Goal: Information Seeking & Learning: Check status

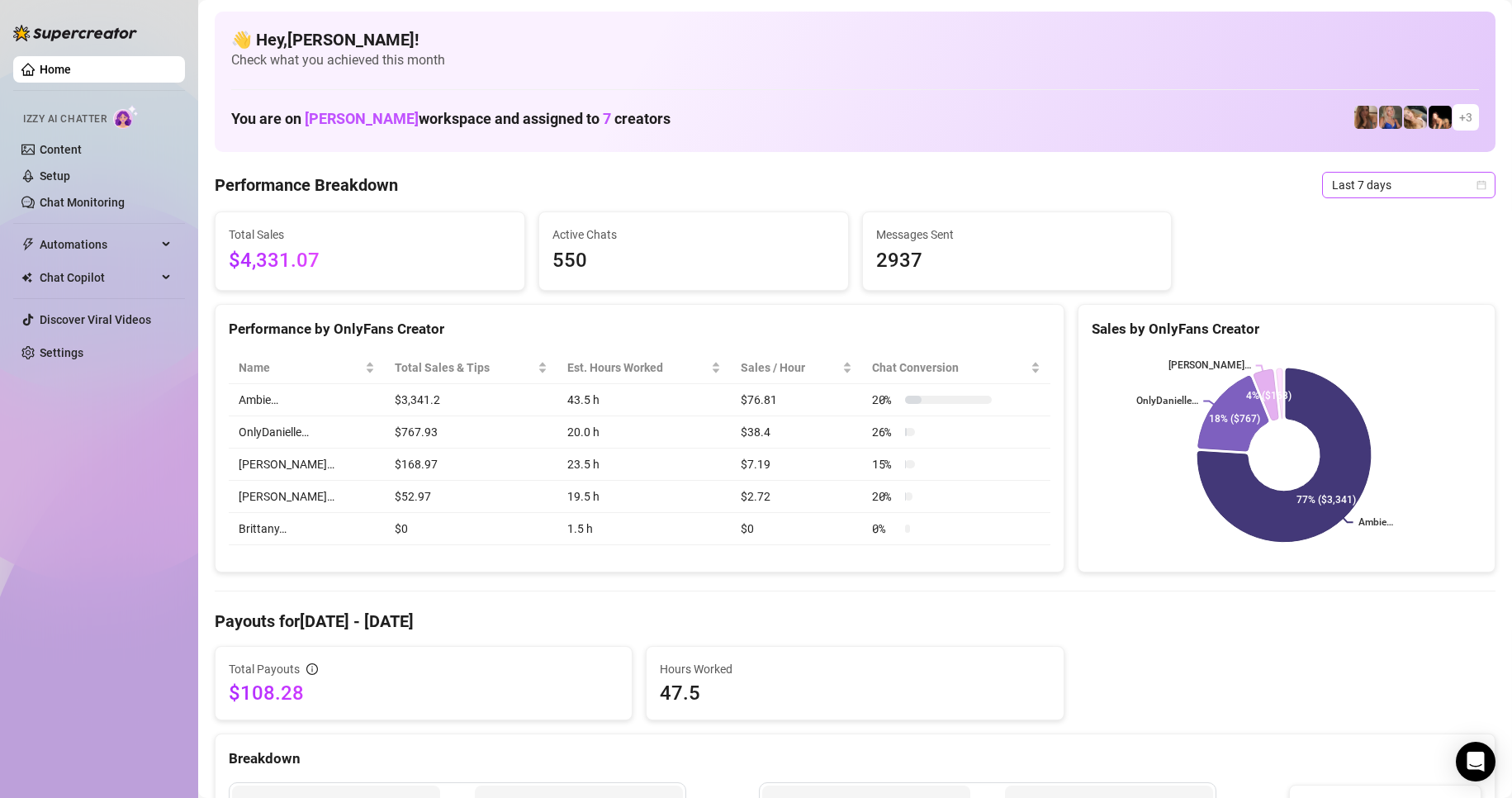
click at [1371, 179] on span "Last 7 days" at bounding box center [1408, 185] width 154 height 25
click at [1360, 205] on div "Last 24 hours" at bounding box center [1395, 218] width 166 height 26
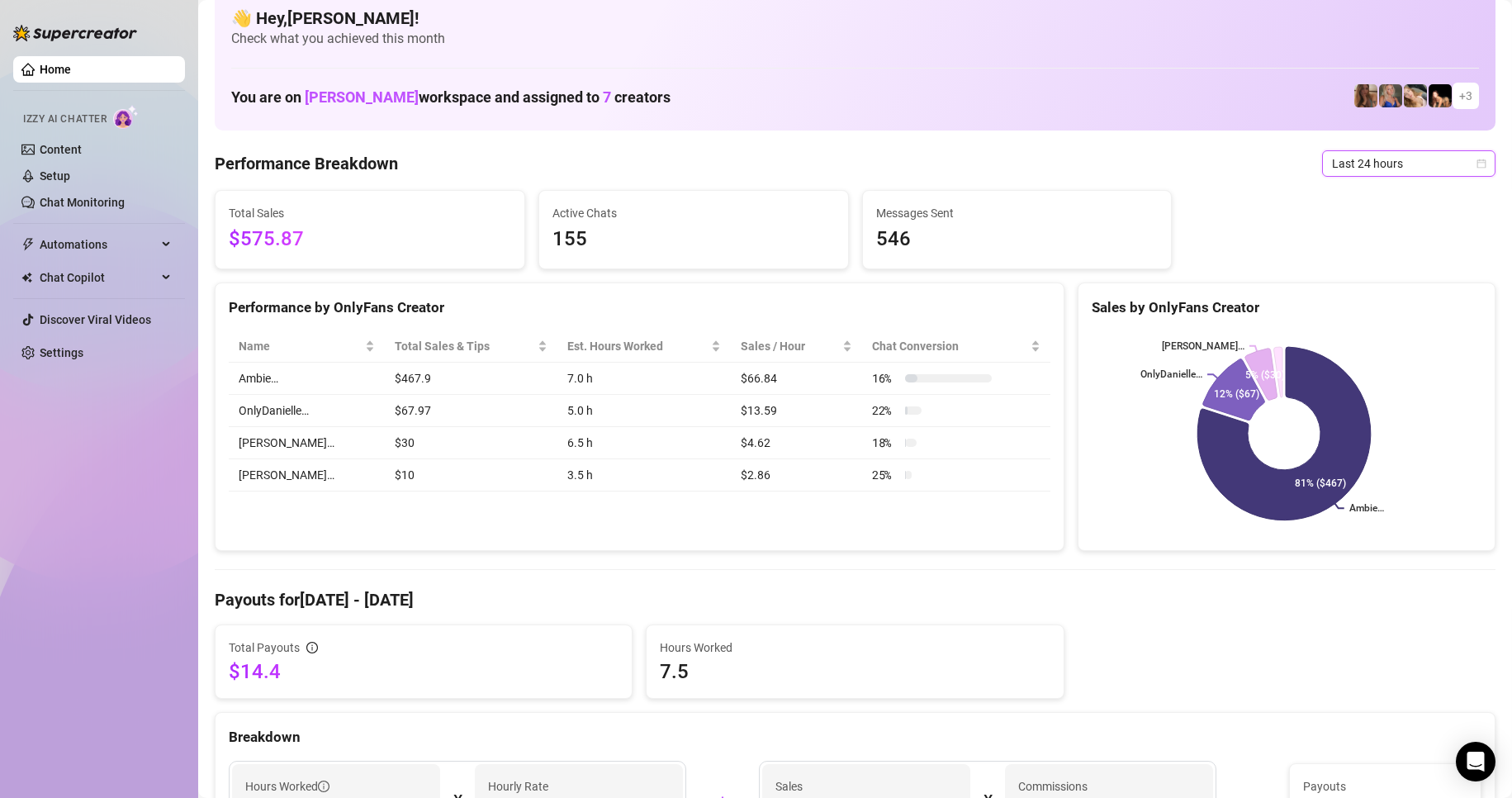
scroll to position [82, 0]
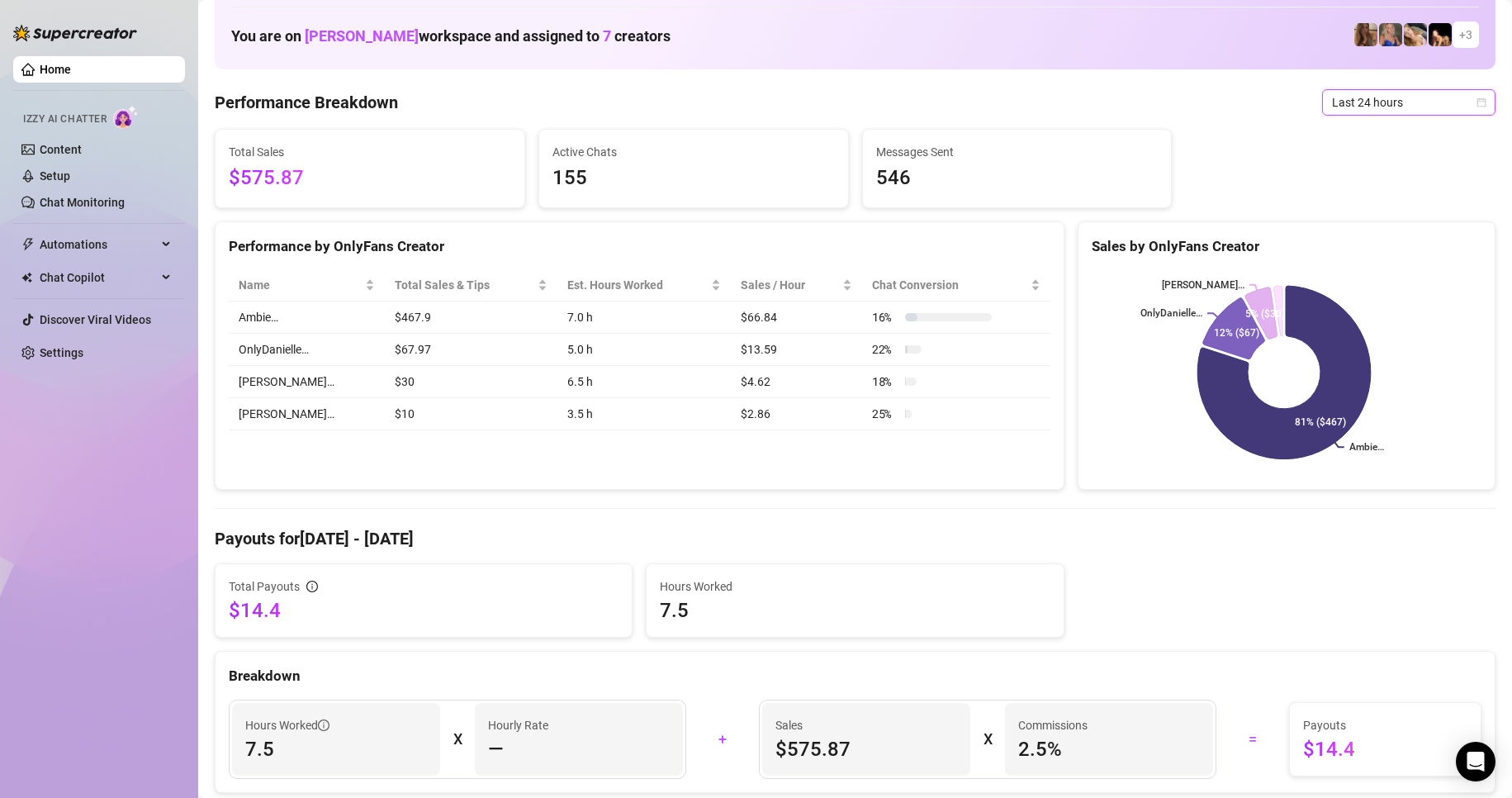
click at [1405, 99] on span "Last 24 hours" at bounding box center [1408, 103] width 154 height 25
click at [1353, 163] on div "Last 7 days" at bounding box center [1395, 162] width 147 height 18
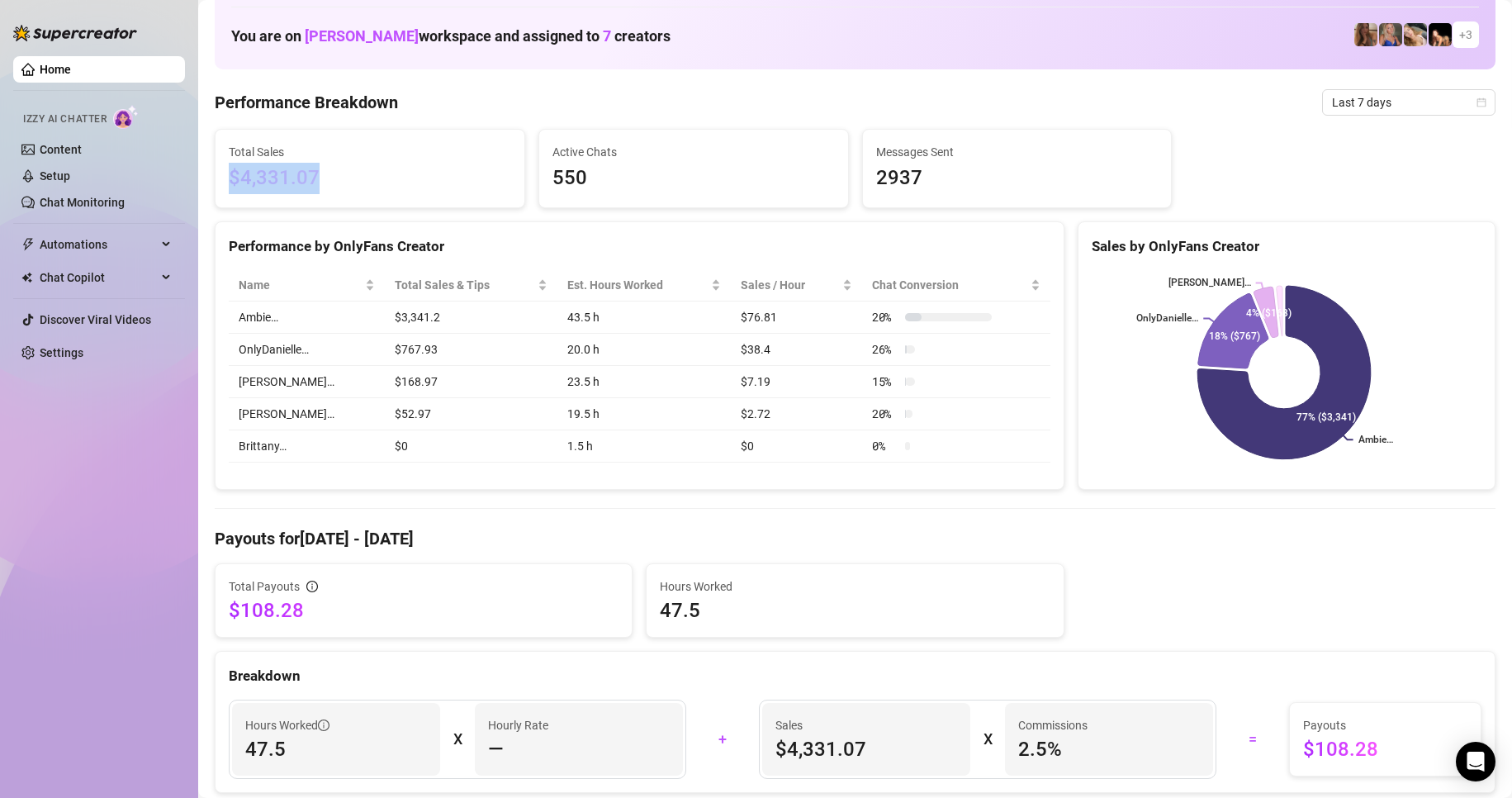
drag, startPoint x: 393, startPoint y: 186, endPoint x: 221, endPoint y: 193, distance: 172.1
click at [221, 193] on div "Total Sales $4,331.07" at bounding box center [370, 168] width 309 height 77
click at [376, 168] on span "$4,331.07" at bounding box center [371, 178] width 282 height 31
click at [660, 458] on td "1.5 h" at bounding box center [643, 446] width 173 height 32
drag, startPoint x: 612, startPoint y: 184, endPoint x: 502, endPoint y: 166, distance: 111.5
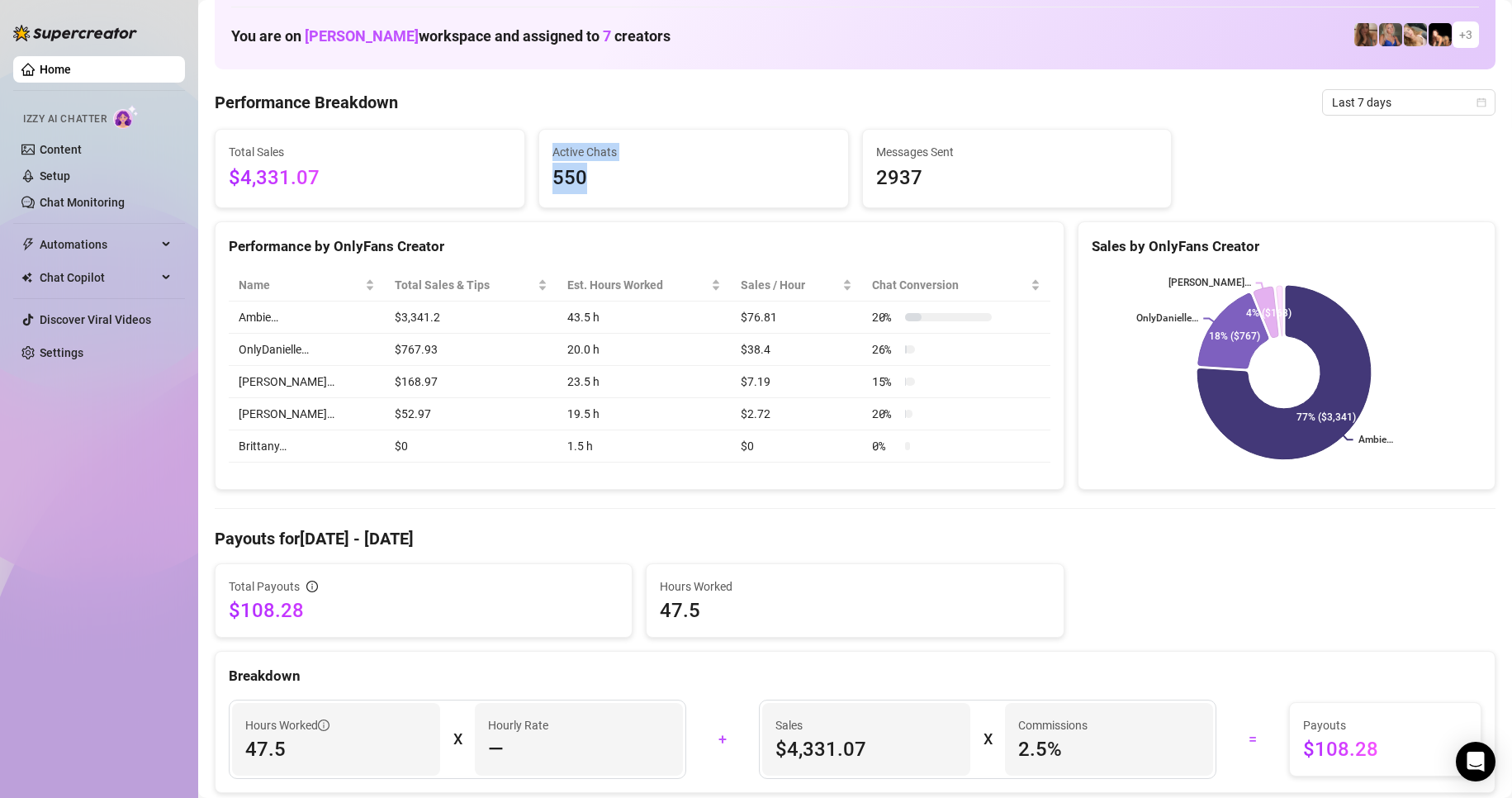
click at [502, 167] on div "Total Sales $4,331.07 Active Chats 550 Messages Sent 2937" at bounding box center [855, 168] width 1294 height 79
click at [558, 137] on div "Active Chats 550" at bounding box center [694, 168] width 309 height 77
drag, startPoint x: 528, startPoint y: 134, endPoint x: 641, endPoint y: 201, distance: 131.4
click at [642, 204] on div "Active Chats 550" at bounding box center [694, 168] width 324 height 79
click at [638, 183] on span "550" at bounding box center [694, 178] width 282 height 31
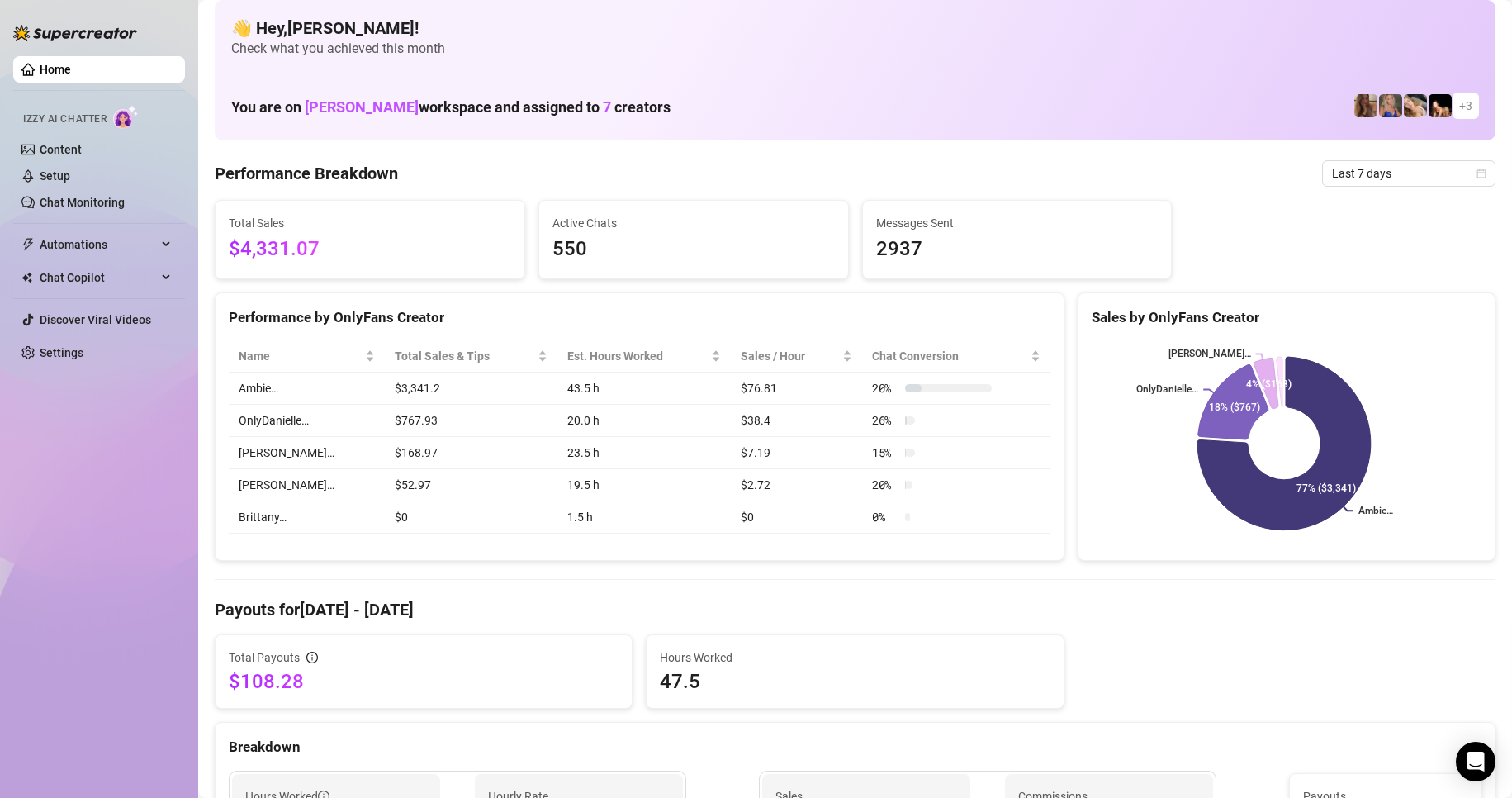
scroll to position [0, 0]
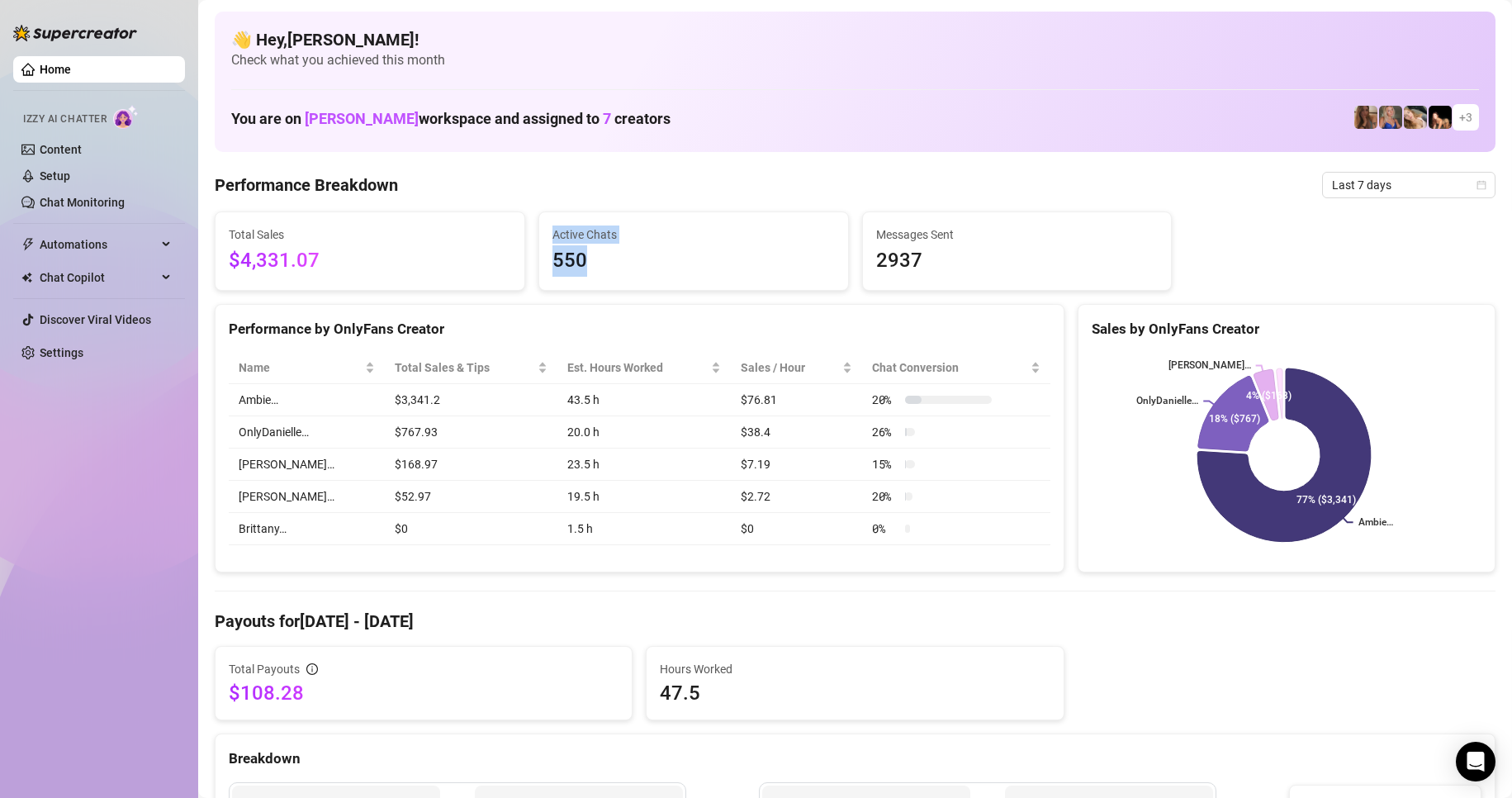
drag, startPoint x: 604, startPoint y: 266, endPoint x: 544, endPoint y: 238, distance: 66.2
click at [544, 238] on div "Active Chats 550" at bounding box center [694, 251] width 309 height 77
click at [681, 260] on span "550" at bounding box center [694, 261] width 282 height 31
drag, startPoint x: 546, startPoint y: 221, endPoint x: 614, endPoint y: 260, distance: 78.4
click at [614, 260] on div "Active Chats 550" at bounding box center [694, 251] width 309 height 77
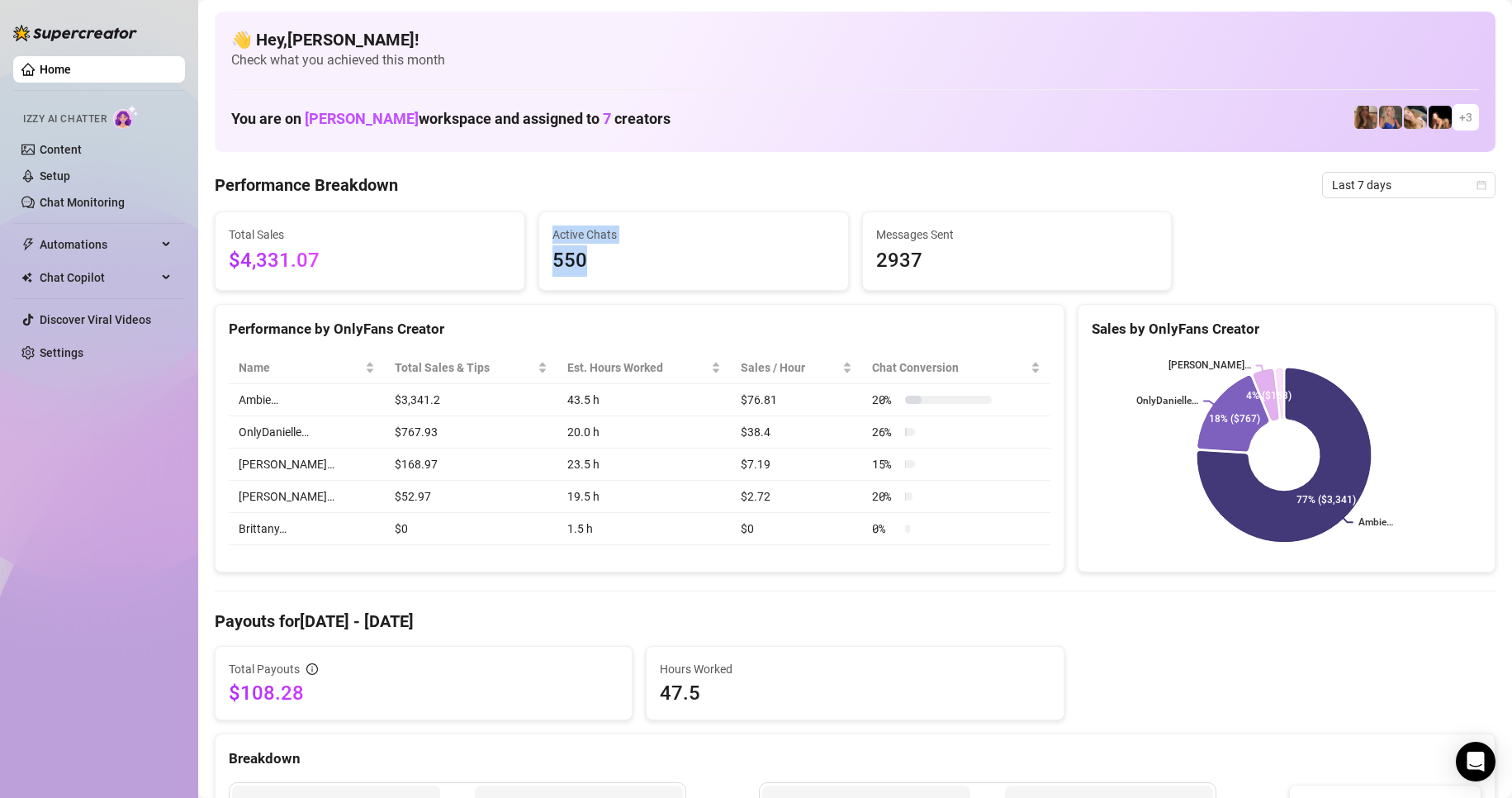
click at [640, 265] on span "550" at bounding box center [694, 261] width 282 height 31
drag, startPoint x: 527, startPoint y: 223, endPoint x: 551, endPoint y: 216, distance: 25.0
click at [505, 212] on div "Total Sales $4,331.07 Active Chats 550 Messages Sent 2937" at bounding box center [855, 251] width 1294 height 79
click at [645, 241] on span "Active Chats" at bounding box center [694, 234] width 282 height 18
drag, startPoint x: 538, startPoint y: 223, endPoint x: 648, endPoint y: 251, distance: 113.5
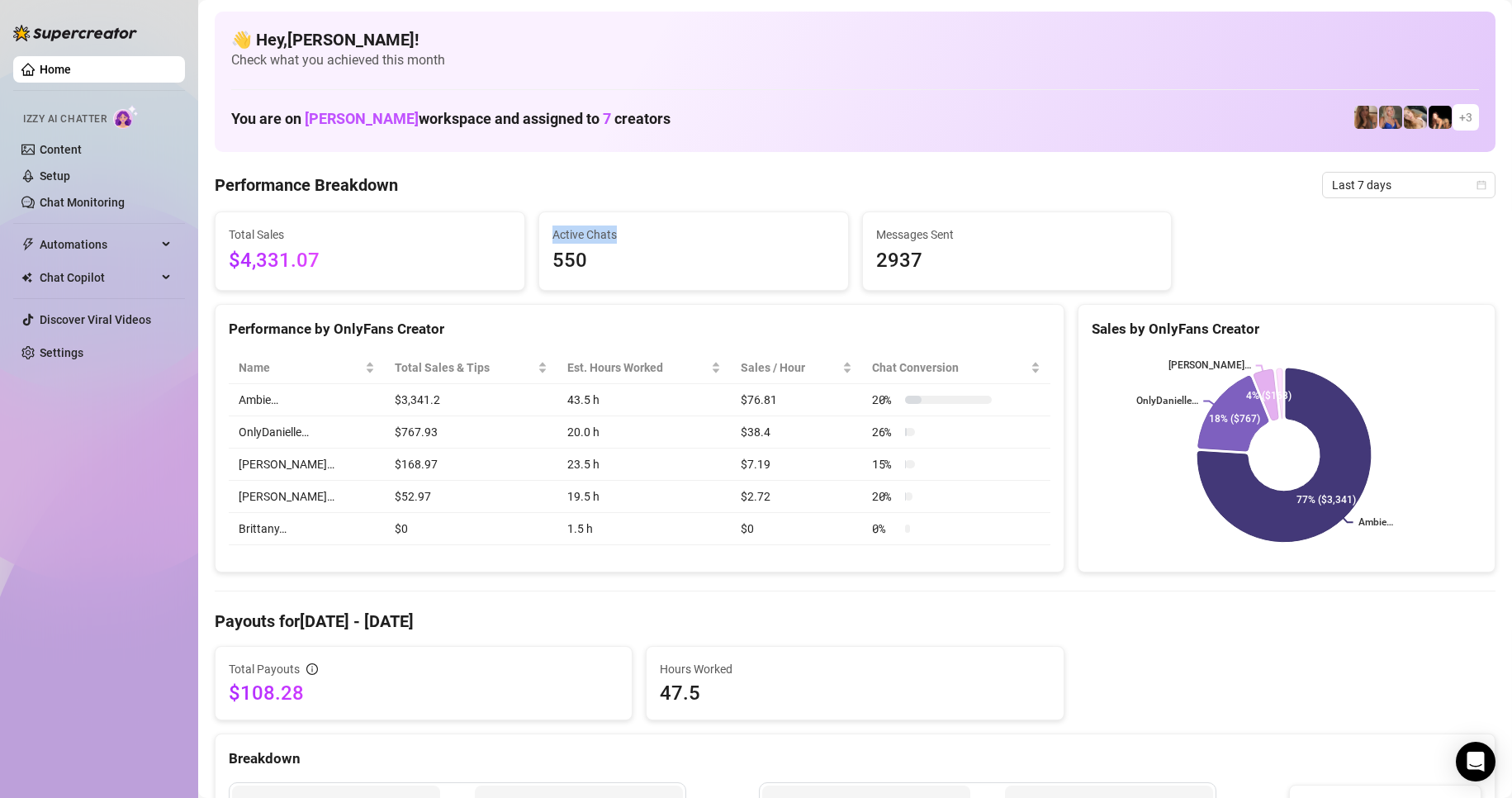
click at [642, 239] on div "Active Chats 550" at bounding box center [694, 251] width 309 height 77
click at [687, 266] on span "550" at bounding box center [694, 261] width 282 height 31
click at [1421, 190] on span "Last 7 days" at bounding box center [1408, 185] width 154 height 25
click at [1385, 176] on span "Last 7 days" at bounding box center [1408, 185] width 154 height 25
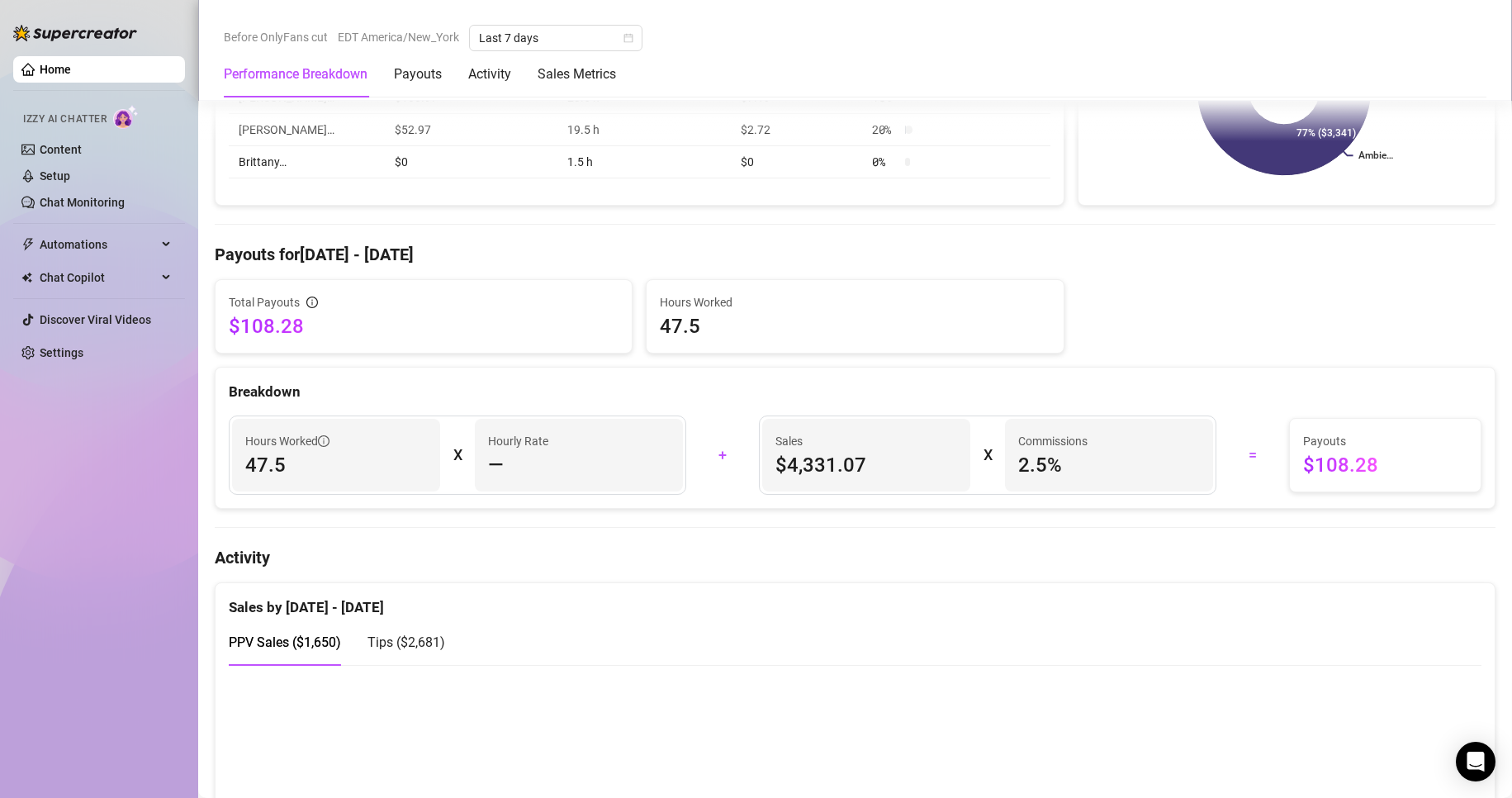
scroll to position [413, 0]
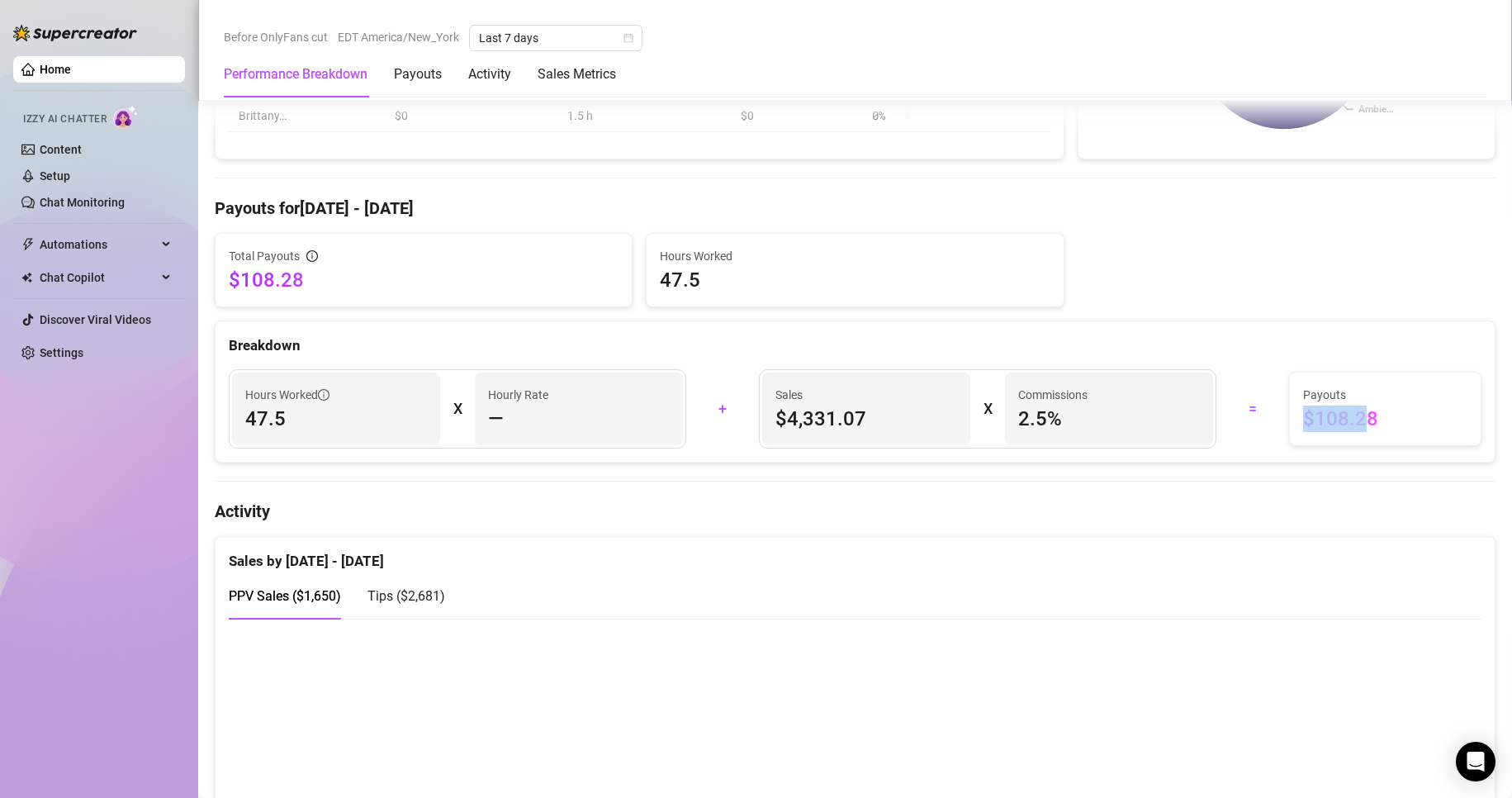
drag, startPoint x: 1230, startPoint y: 400, endPoint x: 1388, endPoint y: 416, distance: 158.8
click at [1365, 416] on div "Payouts $108.28" at bounding box center [1385, 409] width 164 height 46
click at [1416, 414] on span "$108.28" at bounding box center [1385, 418] width 164 height 26
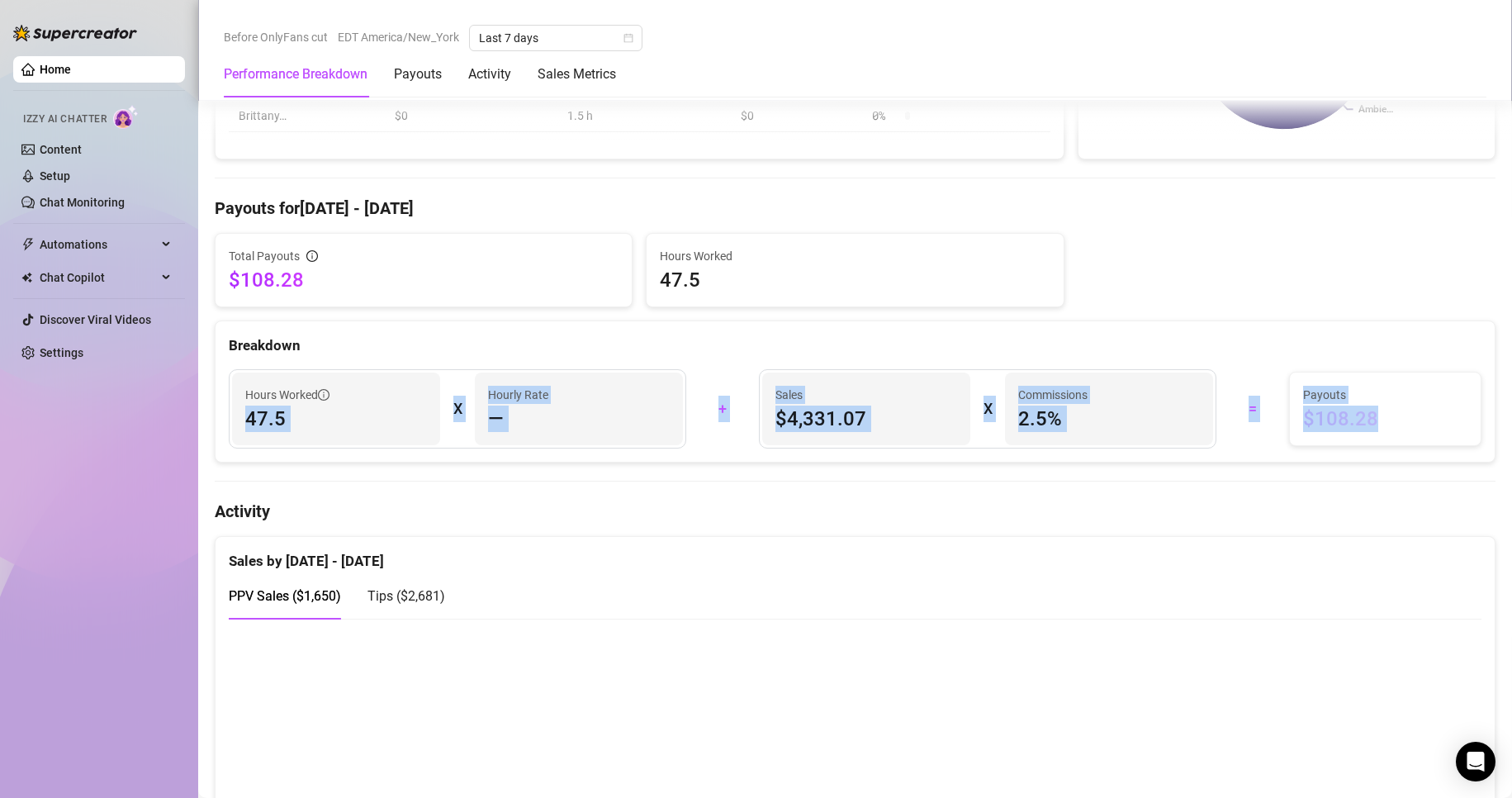
drag, startPoint x: 1218, startPoint y: 414, endPoint x: 769, endPoint y: 398, distance: 449.3
click at [210, 441] on div "Total Payouts $108.28 Hours Worked 47.5 Breakdown Hours Worked 47.5 X Hourly Ra…" at bounding box center [855, 347] width 1294 height 229
click at [982, 384] on div "Sales $4,331.07 X Commissions 2.5 %" at bounding box center [988, 409] width 458 height 79
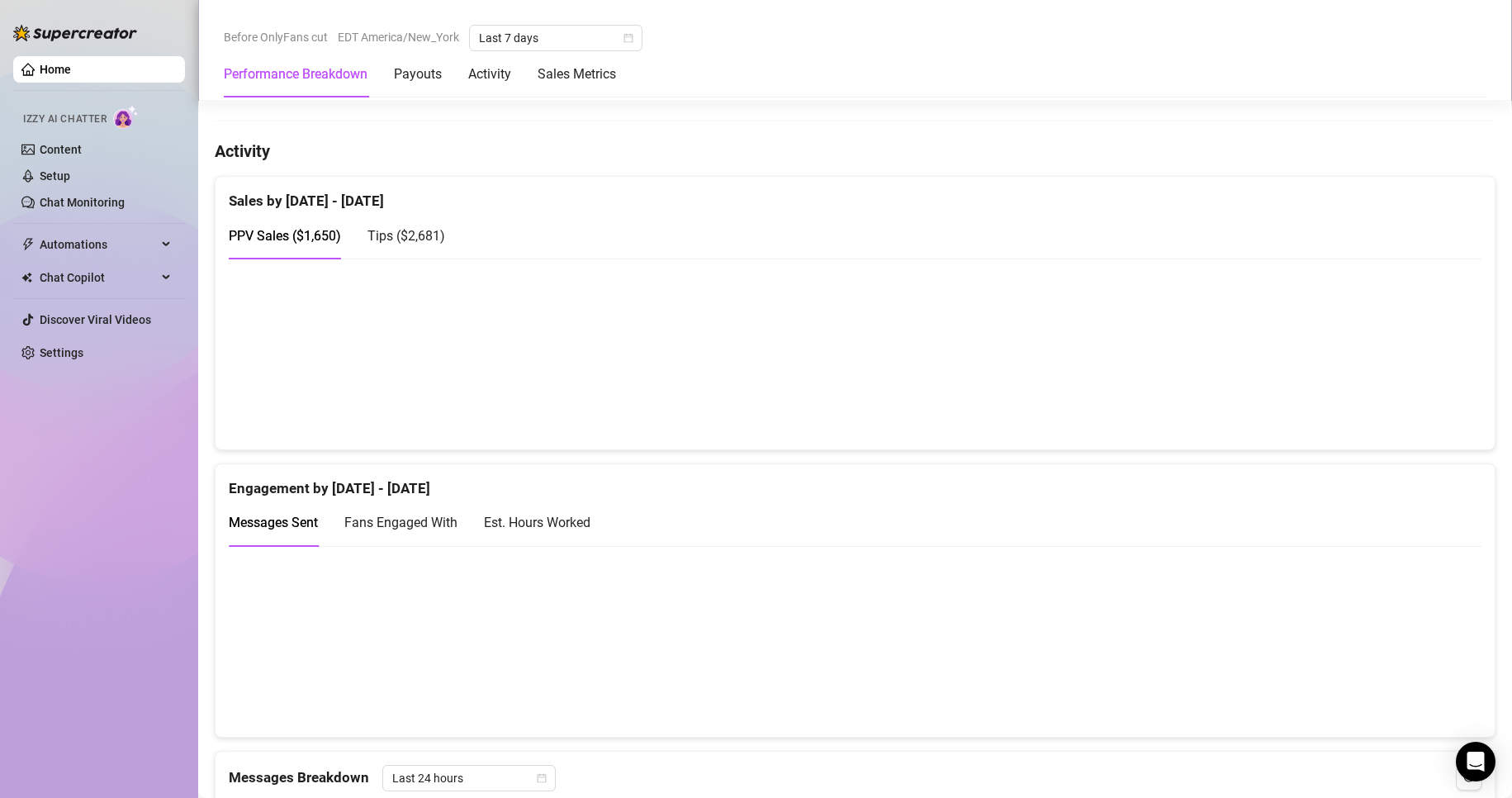
scroll to position [744, 0]
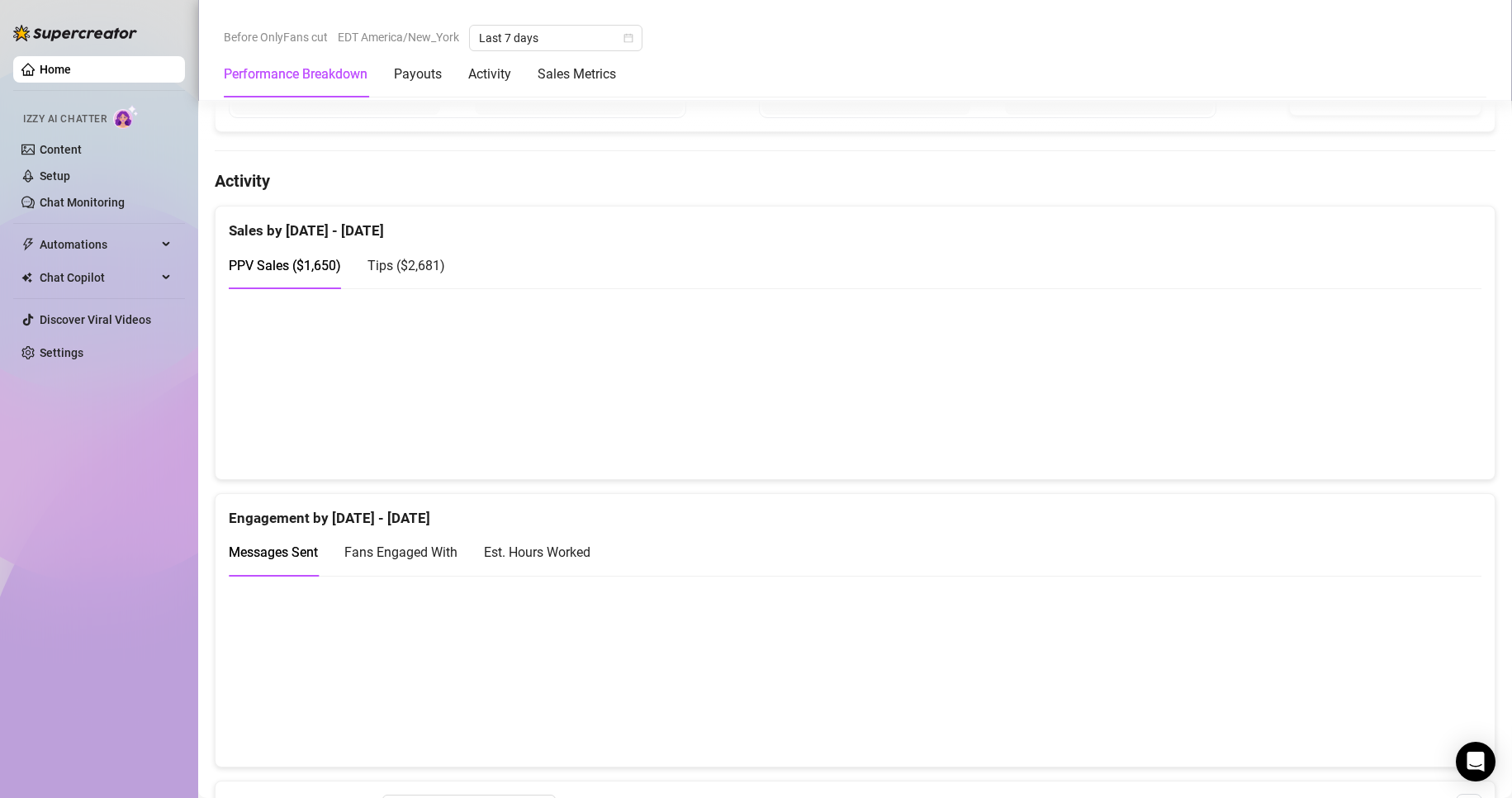
click at [381, 270] on span "Tips ( $2,681 )" at bounding box center [406, 265] width 77 height 15
click at [325, 273] on span "PPV Sales ( $1,650 )" at bounding box center [285, 265] width 112 height 15
click at [387, 274] on div "Tips ( $2,681 )" at bounding box center [406, 265] width 77 height 20
click at [289, 267] on span "PPV Sales ( $1,650 )" at bounding box center [285, 265] width 112 height 15
